Goal: Task Accomplishment & Management: Use online tool/utility

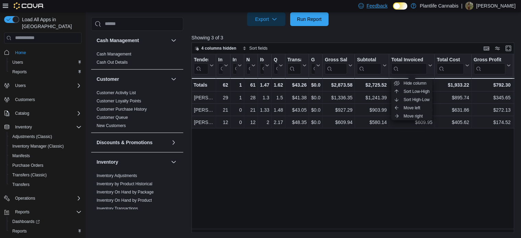
scroll to position [357, 0]
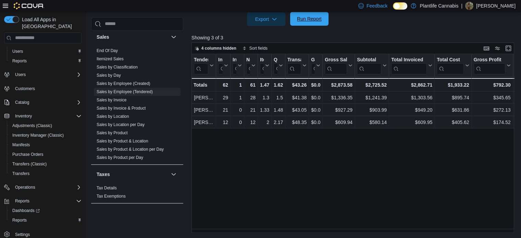
click at [302, 15] on span "Run Report" at bounding box center [309, 19] width 30 height 14
click at [123, 98] on link "Sales by Invoice" at bounding box center [112, 100] width 30 height 5
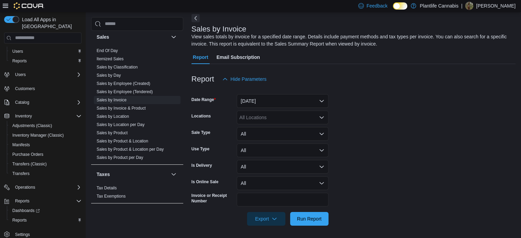
scroll to position [23, 0]
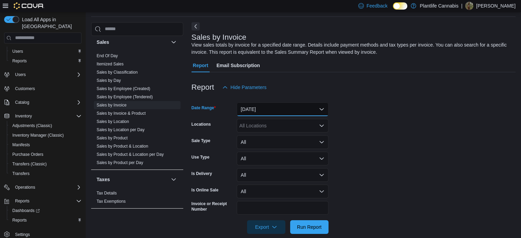
click at [290, 109] on button "[DATE]" at bounding box center [283, 109] width 92 height 14
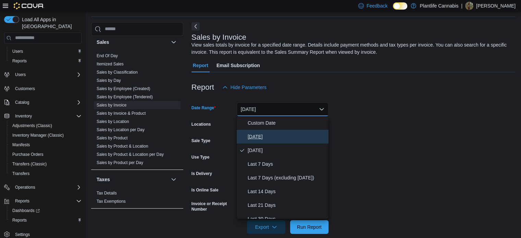
click at [264, 132] on span "[DATE]" at bounding box center [286, 136] width 78 height 8
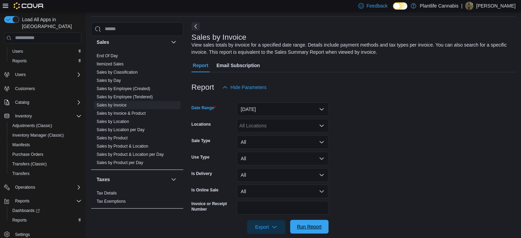
click at [308, 226] on span "Run Report" at bounding box center [309, 226] width 25 height 7
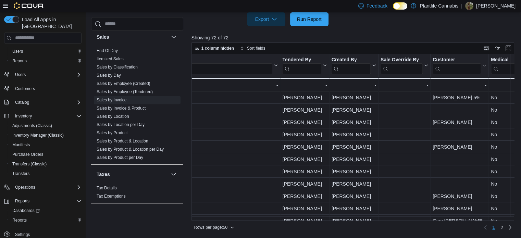
scroll to position [0, 840]
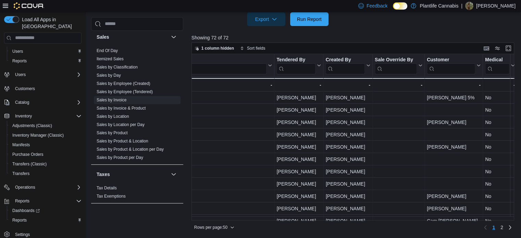
click at [290, 65] on input "search" at bounding box center [295, 68] width 39 height 11
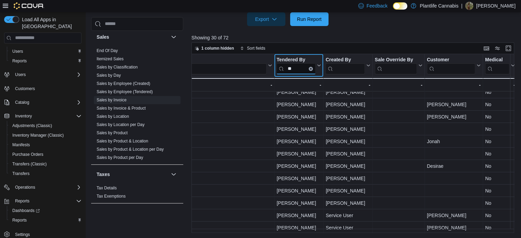
scroll to position [26, 840]
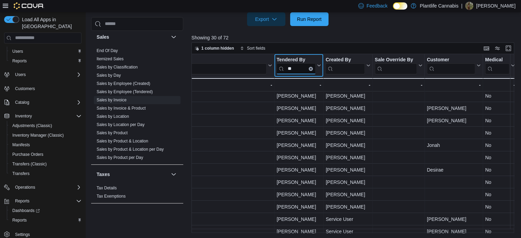
type input "**"
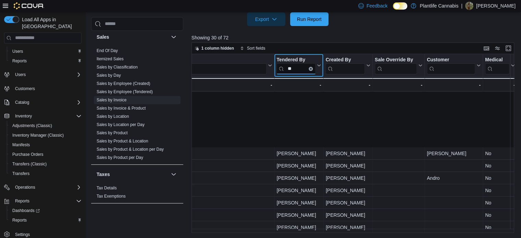
scroll to position [232, 840]
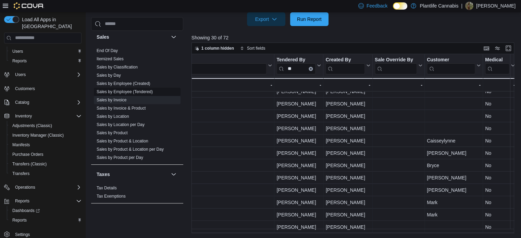
click at [127, 91] on link "Sales by Employee (Tendered)" at bounding box center [125, 91] width 56 height 5
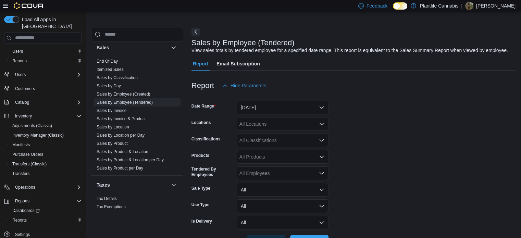
scroll to position [16, 0]
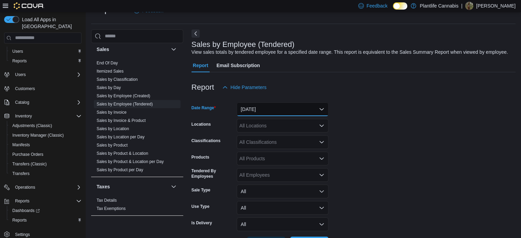
click at [264, 102] on button "[DATE]" at bounding box center [283, 109] width 92 height 14
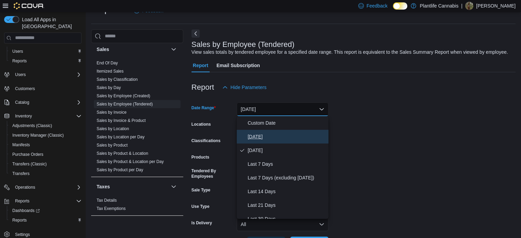
click at [266, 133] on span "[DATE]" at bounding box center [286, 136] width 78 height 8
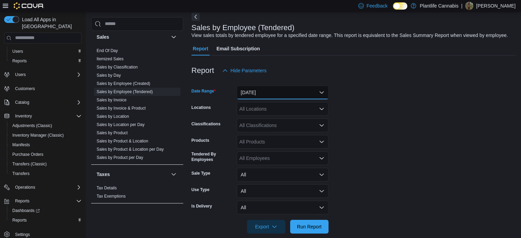
scroll to position [41, 0]
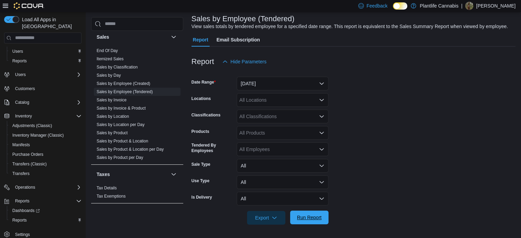
click at [310, 215] on span "Run Report" at bounding box center [309, 217] width 25 height 7
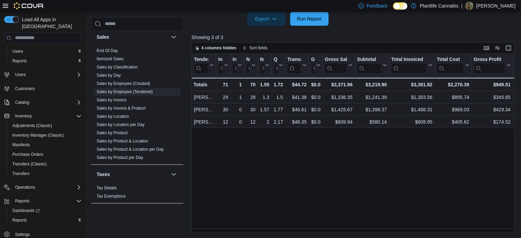
scroll to position [240, 0]
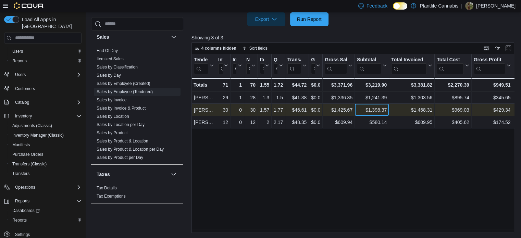
click at [378, 110] on div "$1,398.37" at bounding box center [372, 110] width 30 height 8
copy div "1,398.37"
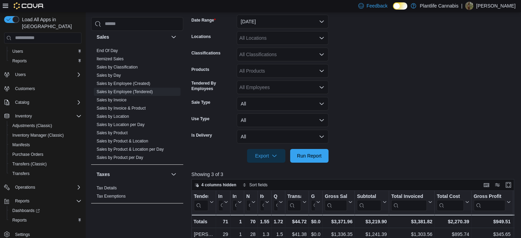
scroll to position [103, 0]
click at [271, 53] on div "All Classifications" at bounding box center [283, 55] width 92 height 14
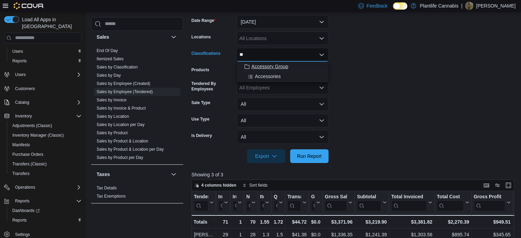
type input "**"
click at [267, 67] on span "Accessory Group" at bounding box center [269, 66] width 37 height 7
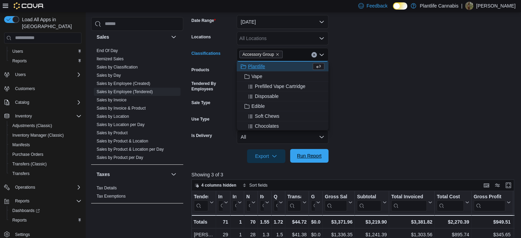
click at [313, 156] on span "Run Report" at bounding box center [309, 155] width 25 height 7
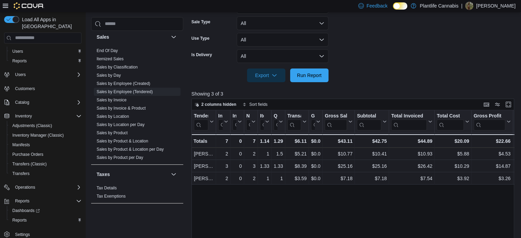
scroll to position [240, 0]
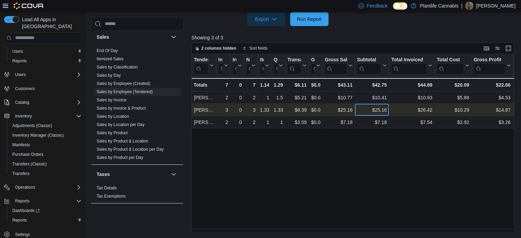
click at [379, 109] on div "$25.16" at bounding box center [372, 110] width 30 height 8
copy div "25.16"
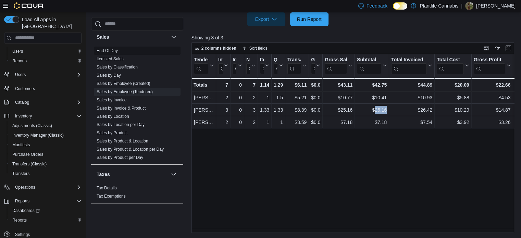
click at [115, 49] on link "End Of Day" at bounding box center [107, 50] width 21 height 5
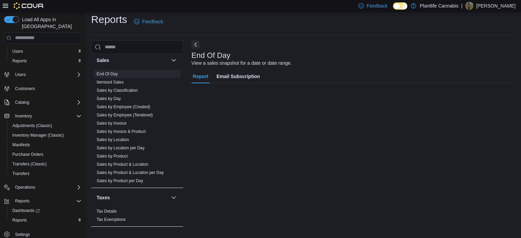
scroll to position [4, 0]
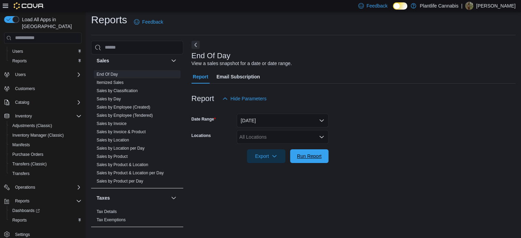
drag, startPoint x: 298, startPoint y: 158, endPoint x: 183, endPoint y: 2, distance: 193.9
click at [298, 157] on span "Run Report" at bounding box center [309, 156] width 25 height 7
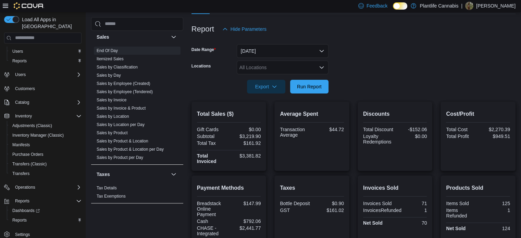
scroll to position [187, 0]
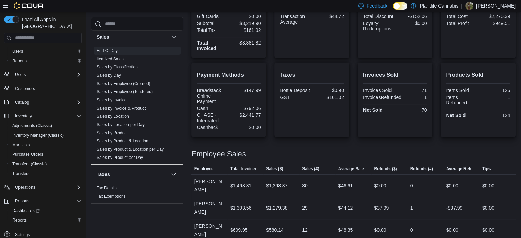
click at [253, 42] on div "$3,381.82" at bounding box center [245, 42] width 30 height 5
click at [255, 21] on div "$3,219.90" at bounding box center [245, 23] width 30 height 5
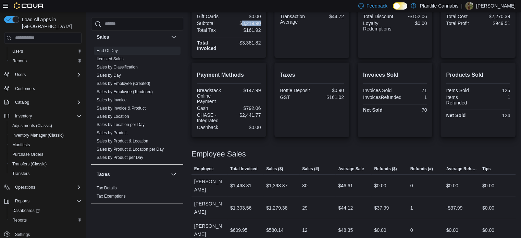
copy div "3,219.90"
click at [340, 17] on div "$44.72" at bounding box center [328, 16] width 30 height 5
copy div "44.72"
click at [253, 43] on div "$3,381.82" at bounding box center [245, 42] width 30 height 5
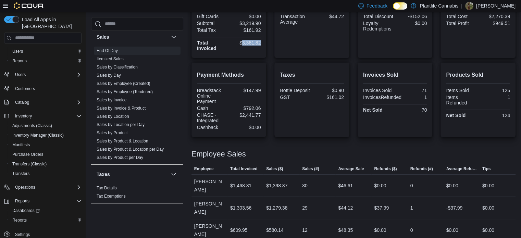
click at [253, 43] on div "$3,381.82" at bounding box center [245, 42] width 30 height 5
copy div "3,381.82"
click at [254, 113] on div "$2,441.77" at bounding box center [245, 114] width 30 height 5
copy div "2,441.77"
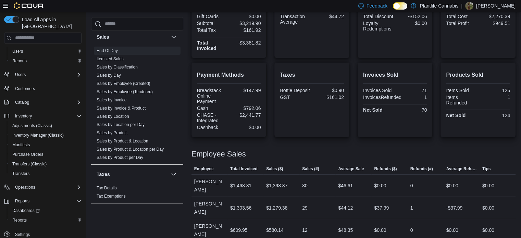
click at [256, 91] on div "$147.99" at bounding box center [245, 90] width 30 height 5
copy div "147.99"
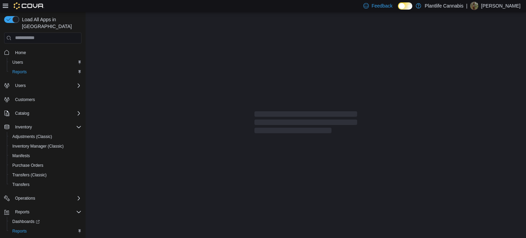
click at [15, 45] on nav "Home Users Reports Users Customers Catalog Inventory Adjustments (Classic) Inve…" at bounding box center [42, 151] width 77 height 212
click at [18, 48] on span "Home" at bounding box center [46, 52] width 69 height 9
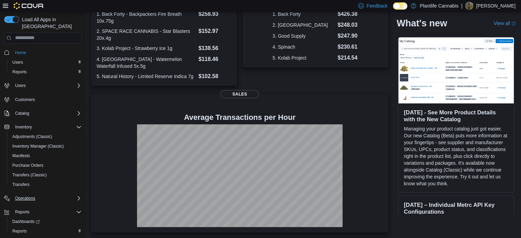
scroll to position [11, 0]
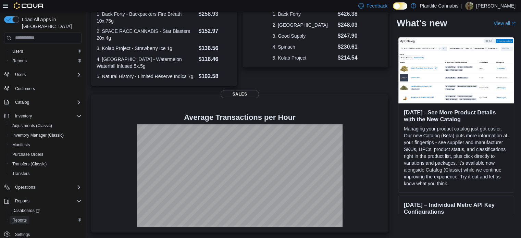
click at [27, 216] on link "Reports" at bounding box center [20, 220] width 20 height 8
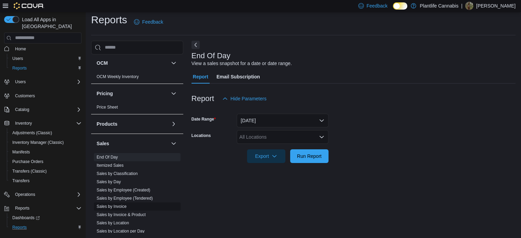
scroll to position [357, 0]
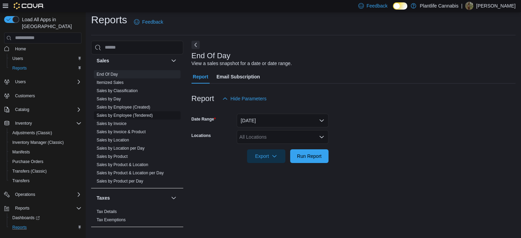
click at [129, 115] on link "Sales by Employee (Tendered)" at bounding box center [125, 115] width 56 height 5
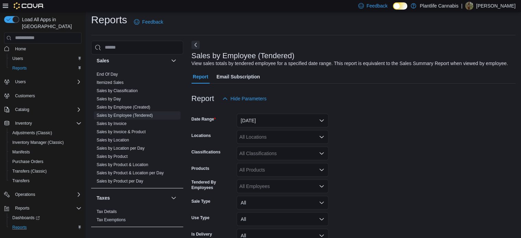
scroll to position [16, 0]
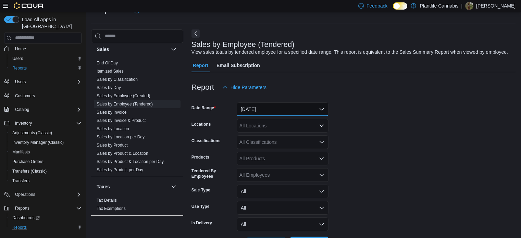
click at [295, 113] on button "[DATE]" at bounding box center [283, 109] width 92 height 14
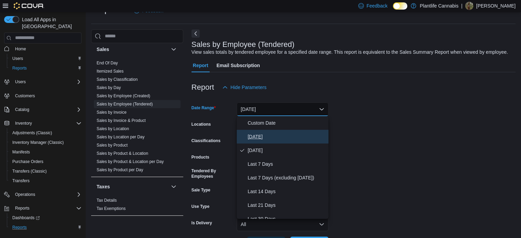
click at [264, 130] on button "[DATE]" at bounding box center [283, 137] width 92 height 14
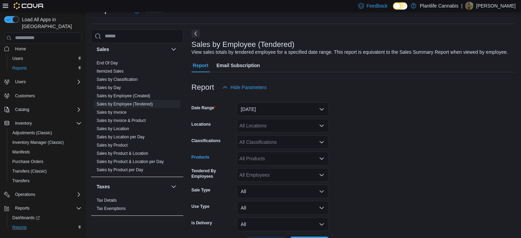
click at [250, 158] on div "All Products" at bounding box center [283, 159] width 92 height 14
click at [258, 141] on div "All Classifications" at bounding box center [283, 142] width 92 height 14
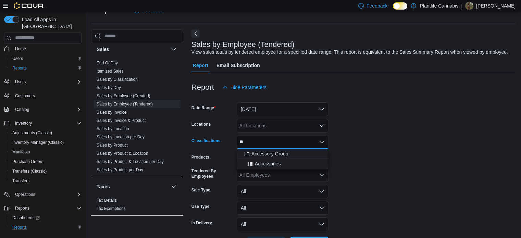
type input "**"
click at [255, 154] on span "Accessory Group" at bounding box center [269, 153] width 37 height 7
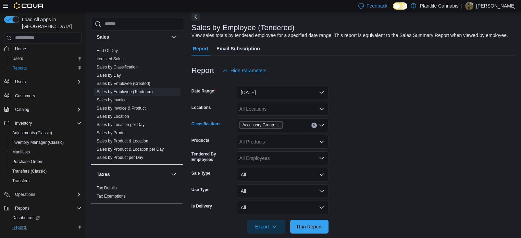
scroll to position [41, 0]
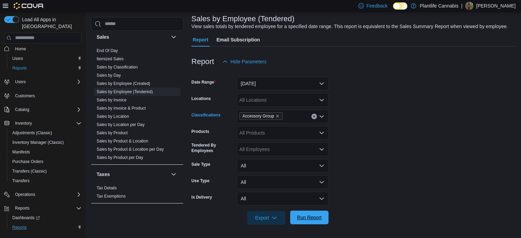
drag, startPoint x: 317, startPoint y: 221, endPoint x: 314, endPoint y: 219, distance: 4.1
click at [316, 221] on span "Run Report" at bounding box center [309, 218] width 30 height 14
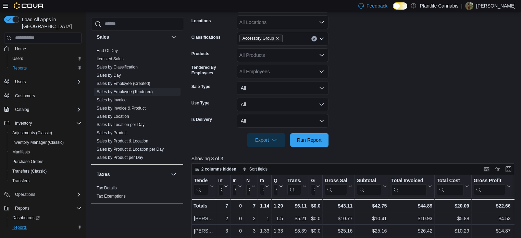
scroll to position [213, 0]
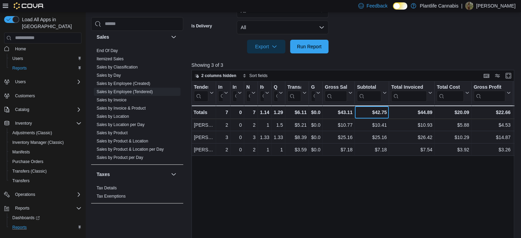
click at [379, 111] on div "$42.75" at bounding box center [372, 112] width 30 height 8
copy div "42.75"
